Goal: Information Seeking & Learning: Learn about a topic

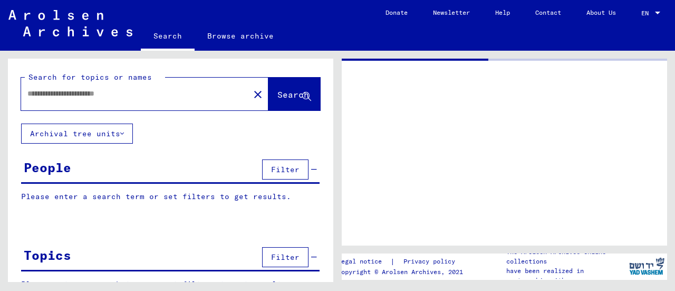
type input "******"
